Goal: Task Accomplishment & Management: Manage account settings

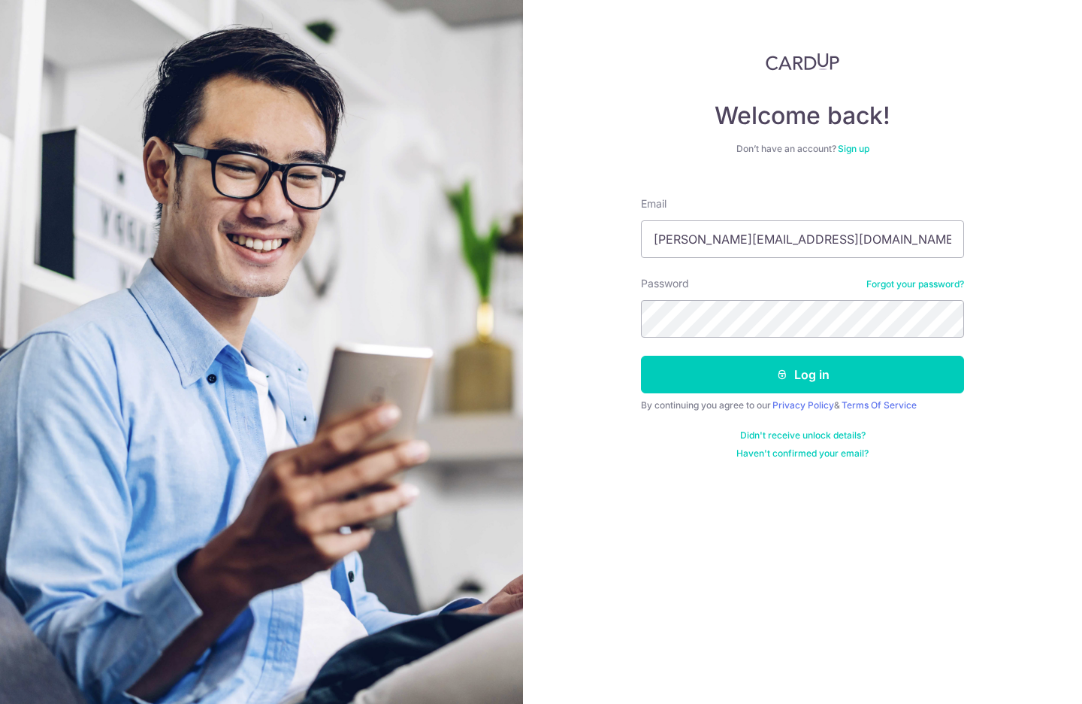
type input "[PERSON_NAME][EMAIL_ADDRESS][DOMAIN_NAME]"
click at [803, 374] on button "Log in" at bounding box center [802, 375] width 323 height 38
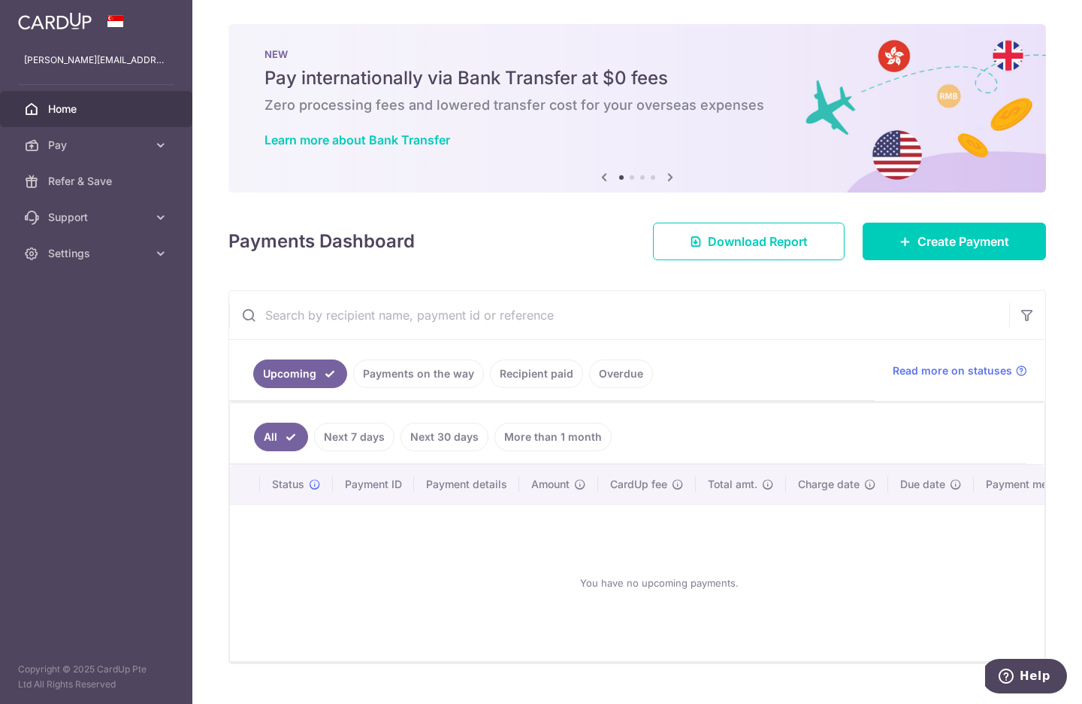
click at [438, 374] on link "Payments on the way" at bounding box center [418, 373] width 131 height 29
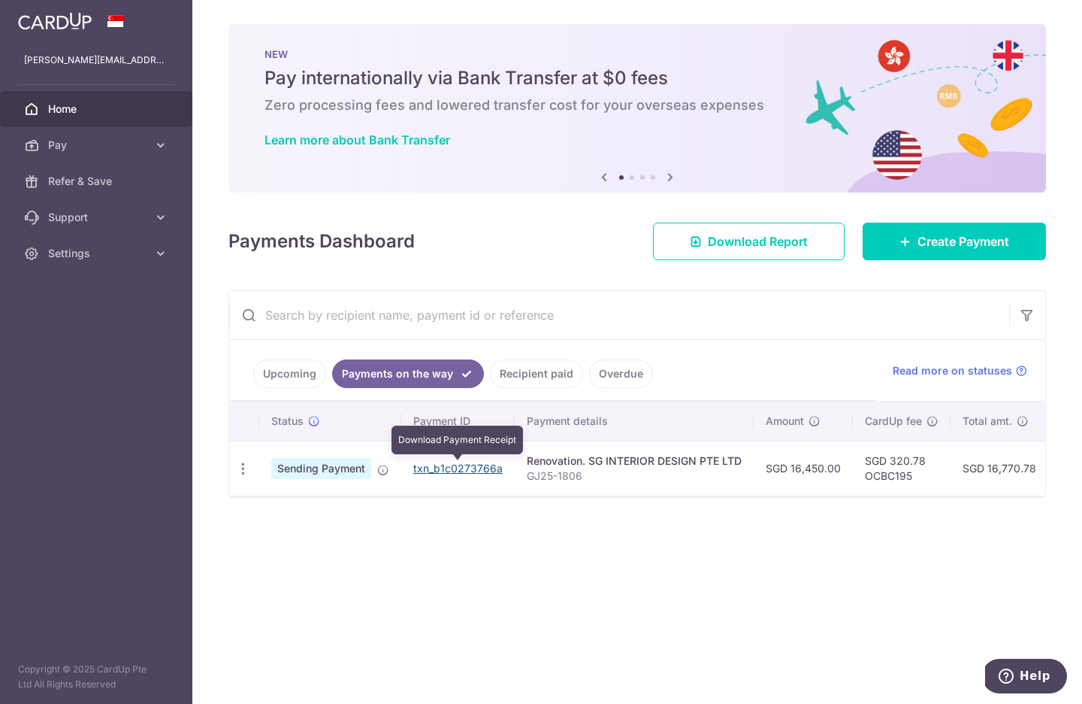
click at [465, 468] on link "txn_b1c0273766a" at bounding box center [457, 468] width 89 height 13
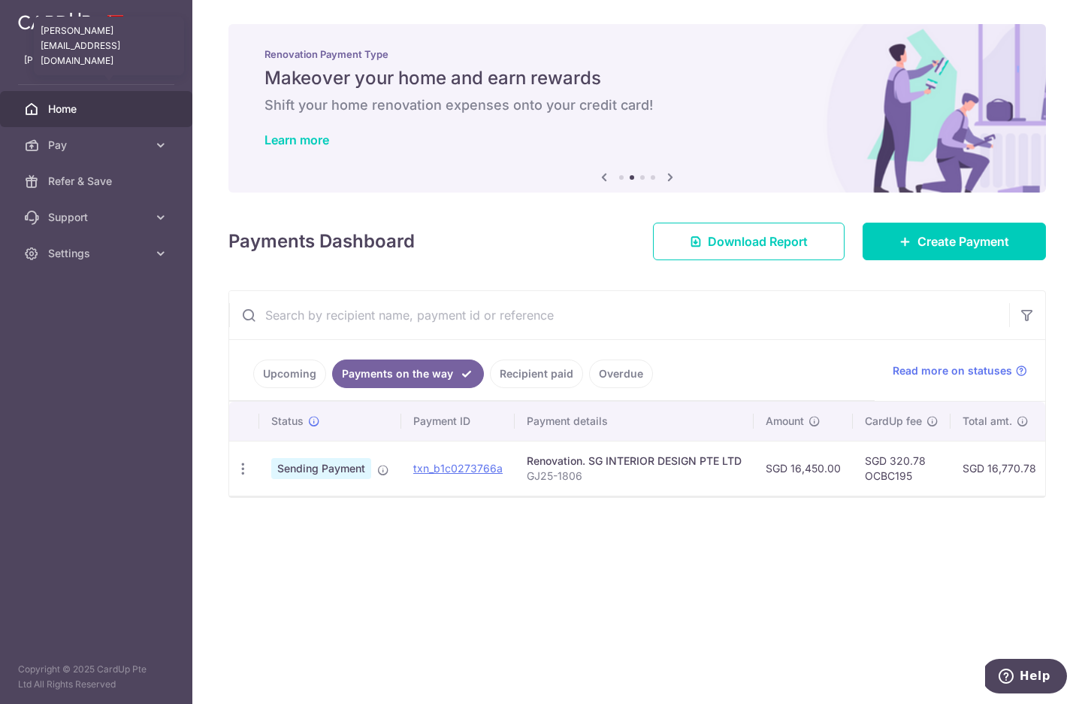
click at [120, 61] on p "[PERSON_NAME][EMAIL_ADDRESS][DOMAIN_NAME]" at bounding box center [96, 60] width 144 height 15
click at [109, 258] on span "Settings" at bounding box center [97, 253] width 99 height 15
click at [73, 325] on span "Logout" at bounding box center [97, 325] width 99 height 15
